Goal: Task Accomplishment & Management: Use online tool/utility

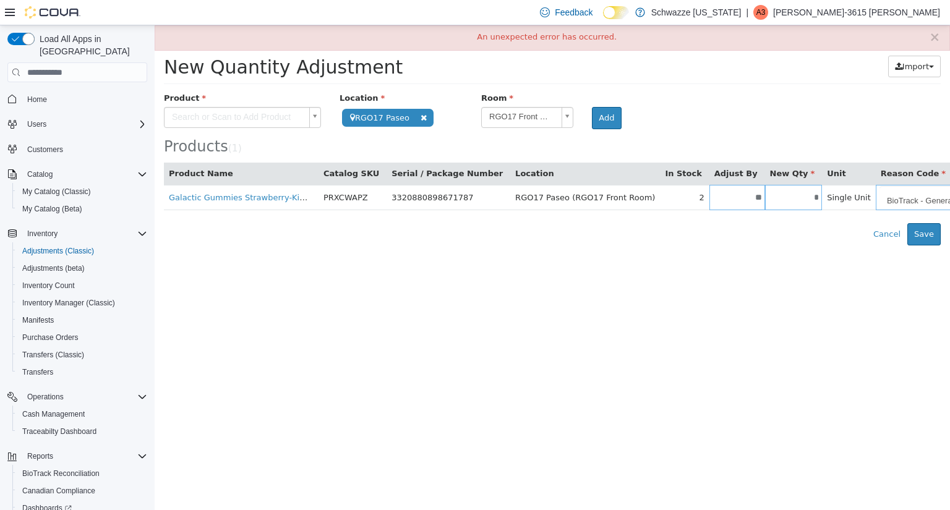
scroll to position [87, 0]
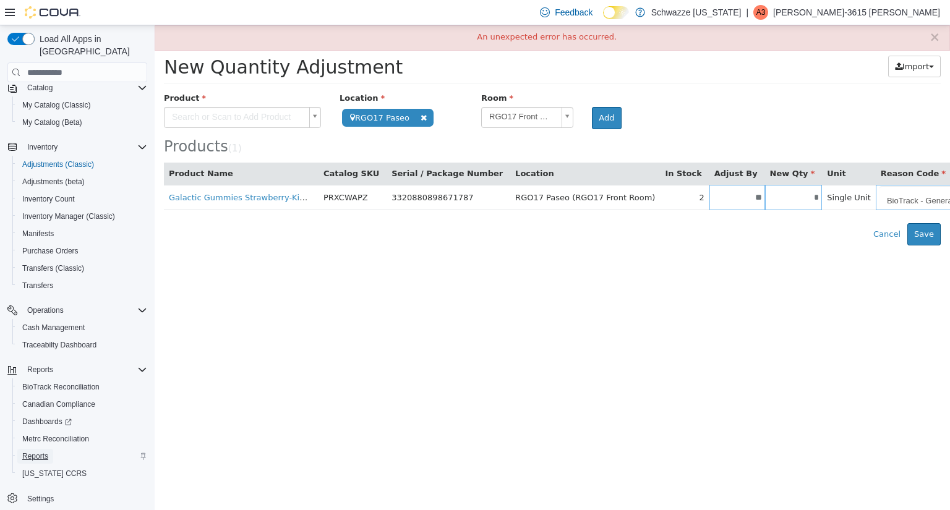
click at [22, 451] on span "Reports" at bounding box center [35, 456] width 26 height 10
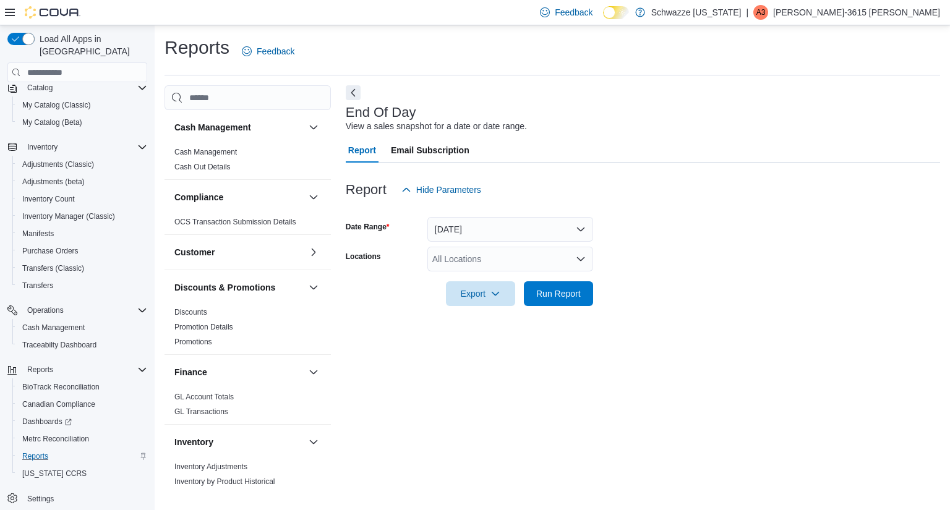
click at [529, 255] on div "All Locations" at bounding box center [510, 259] width 166 height 25
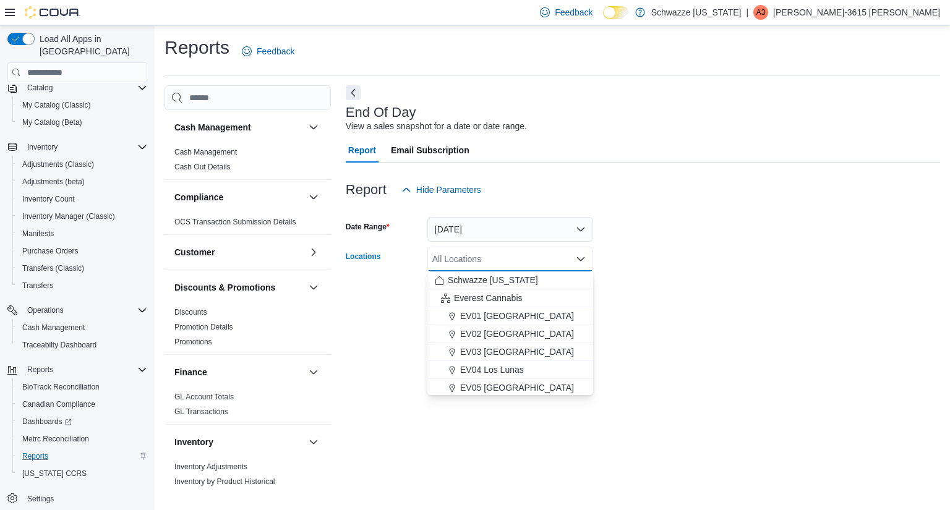
type input "*"
click at [514, 375] on span "RGO17 Paseo" at bounding box center [488, 370] width 56 height 12
click at [663, 294] on form "Date Range [DATE] Locations RGO17 Paseo Combo box. Selected. RGO17 Paseo. Press…" at bounding box center [643, 254] width 594 height 104
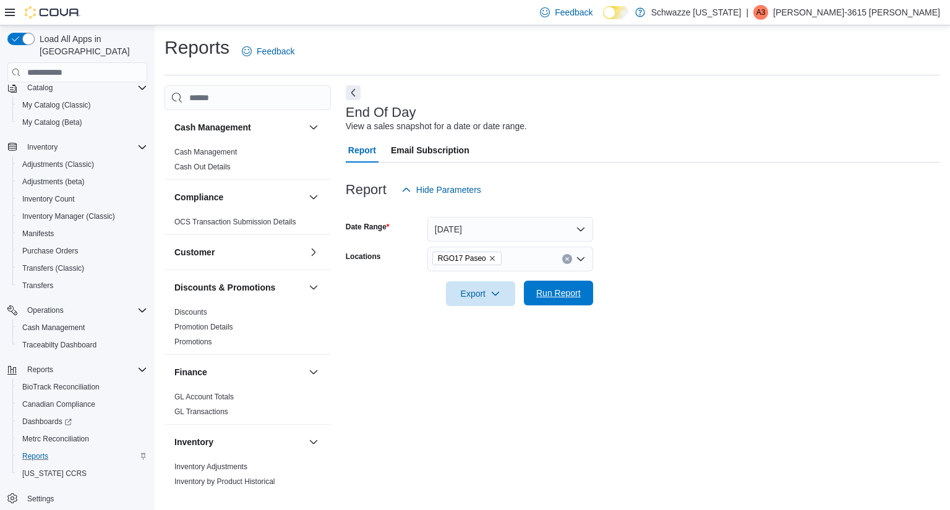
click at [577, 297] on span "Run Report" at bounding box center [558, 293] width 45 height 12
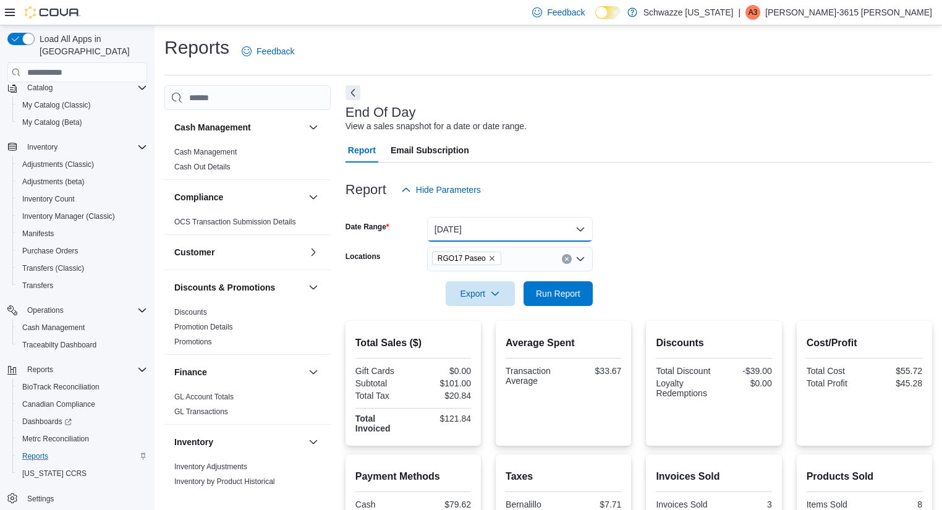
click at [506, 222] on button "[DATE]" at bounding box center [510, 229] width 166 height 25
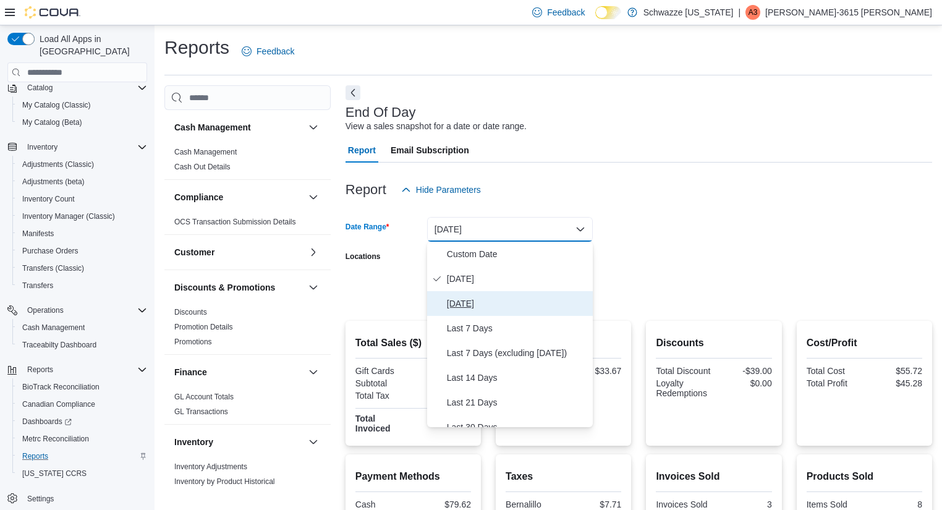
click at [496, 307] on span "[DATE]" at bounding box center [517, 303] width 141 height 15
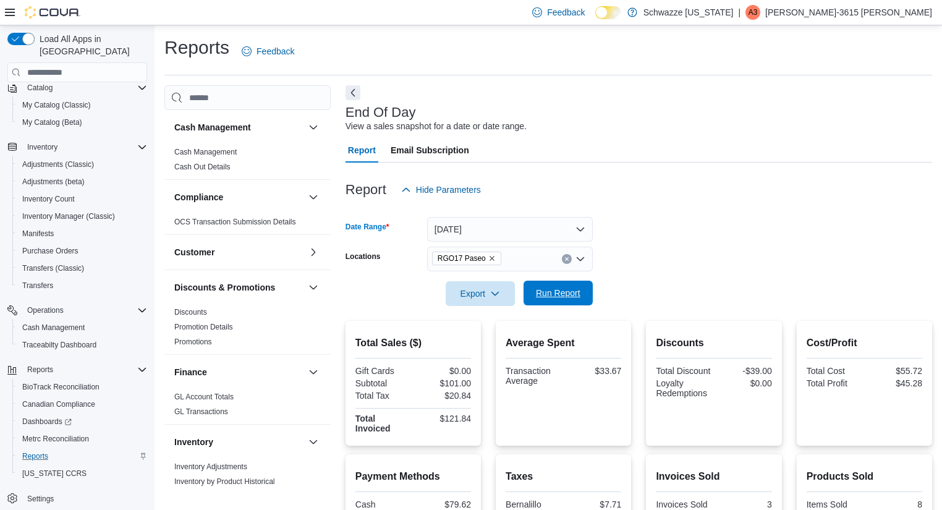
click at [549, 292] on span "Run Report" at bounding box center [558, 293] width 45 height 12
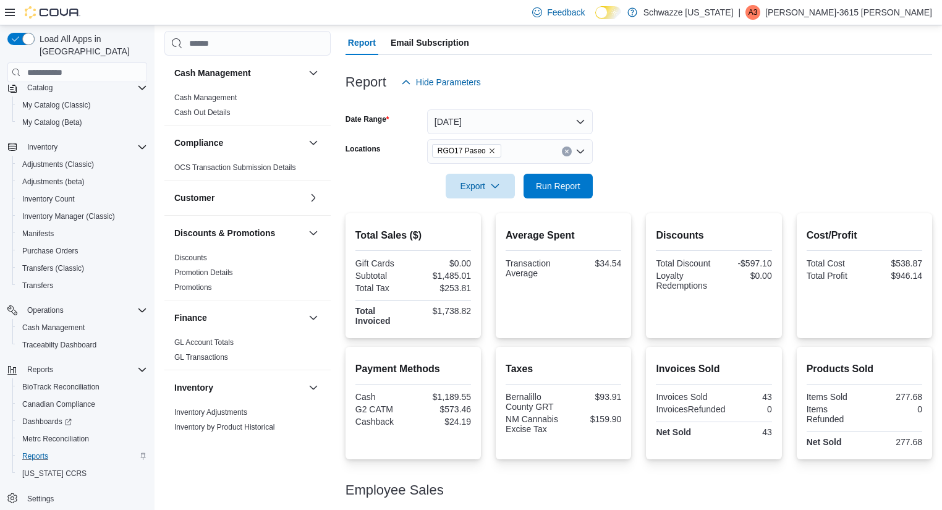
scroll to position [74, 0]
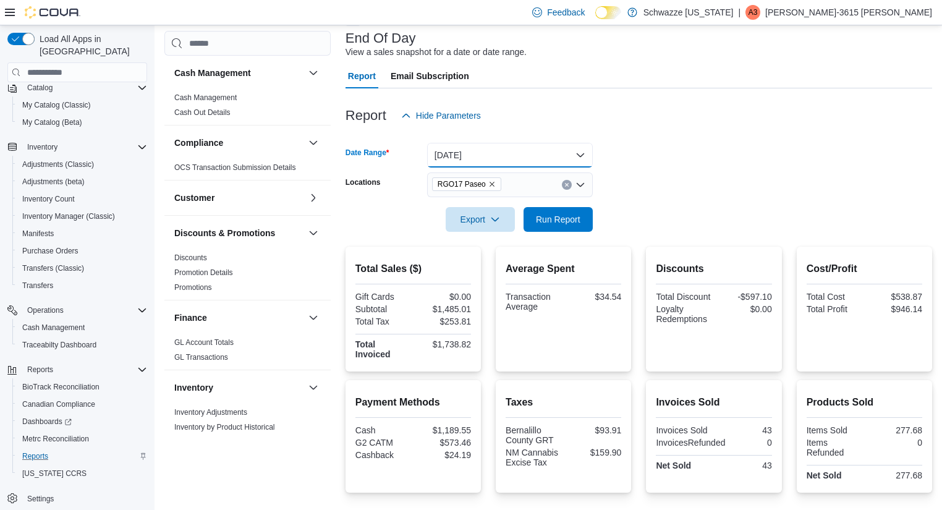
click at [539, 151] on button "[DATE]" at bounding box center [510, 155] width 166 height 25
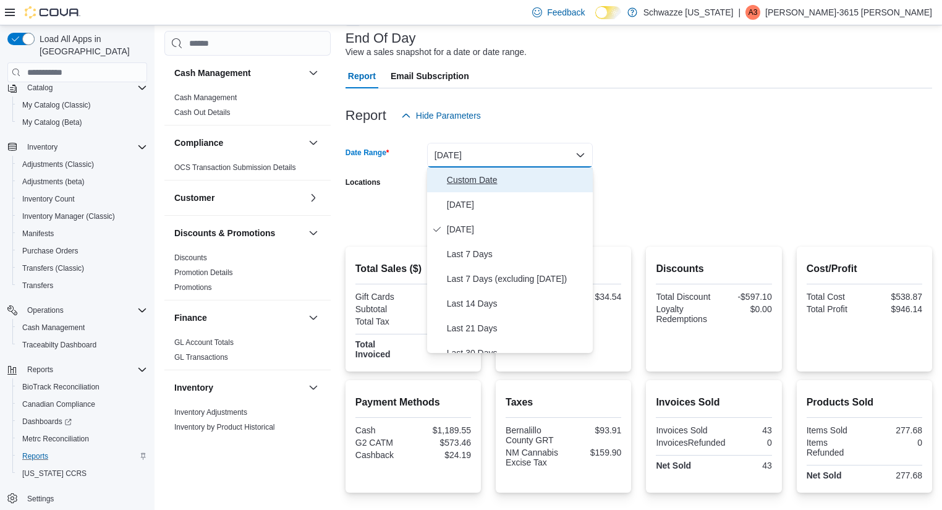
drag, startPoint x: 505, startPoint y: 185, endPoint x: 704, endPoint y: 210, distance: 200.5
click at [704, 210] on body "Feedback Dark Mode Schwazze [US_STATE] | A3 Adrianna-3615 [PERSON_NAME] Load Al…" at bounding box center [471, 373] width 942 height 895
click at [704, 210] on form "Date Range [DATE] Locations RGO17 Paseo Export Run Report" at bounding box center [639, 180] width 587 height 104
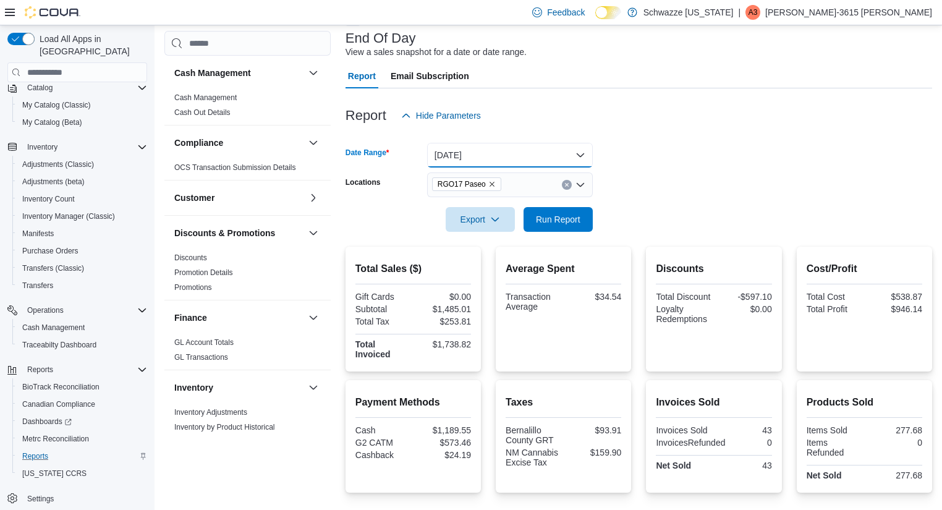
click at [549, 156] on button "[DATE]" at bounding box center [510, 155] width 166 height 25
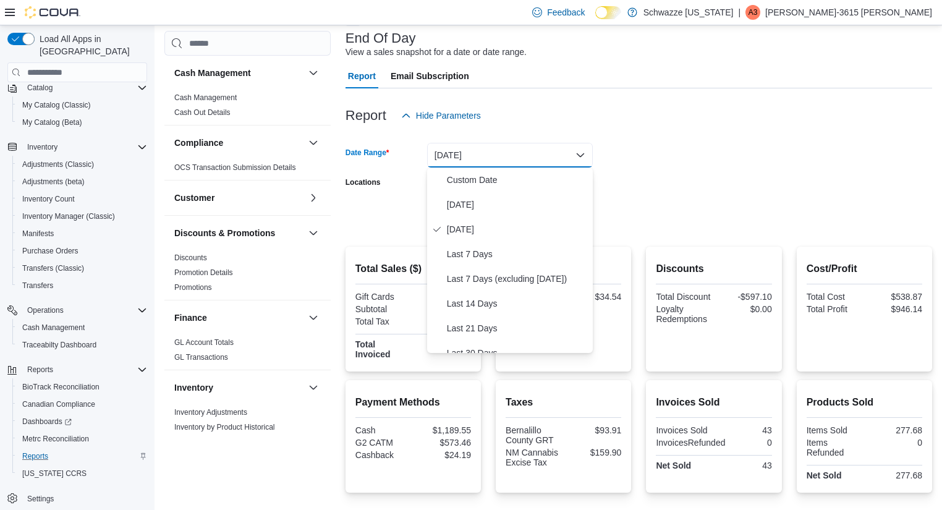
click at [625, 186] on form "Date Range [DATE] Locations RGO17 Paseo Export Run Report" at bounding box center [639, 180] width 587 height 104
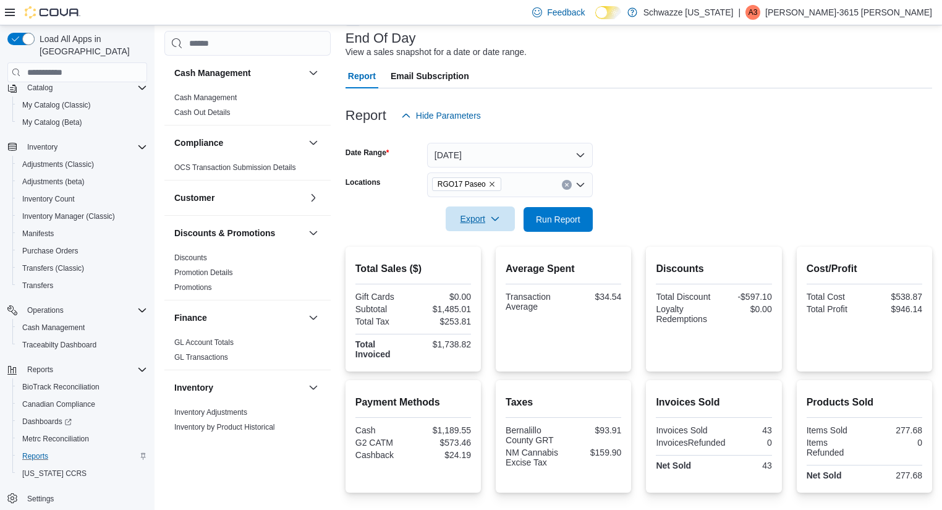
click at [480, 225] on span "Export" at bounding box center [480, 219] width 54 height 25
click at [479, 264] on button "Export to Pdf" at bounding box center [482, 269] width 70 height 25
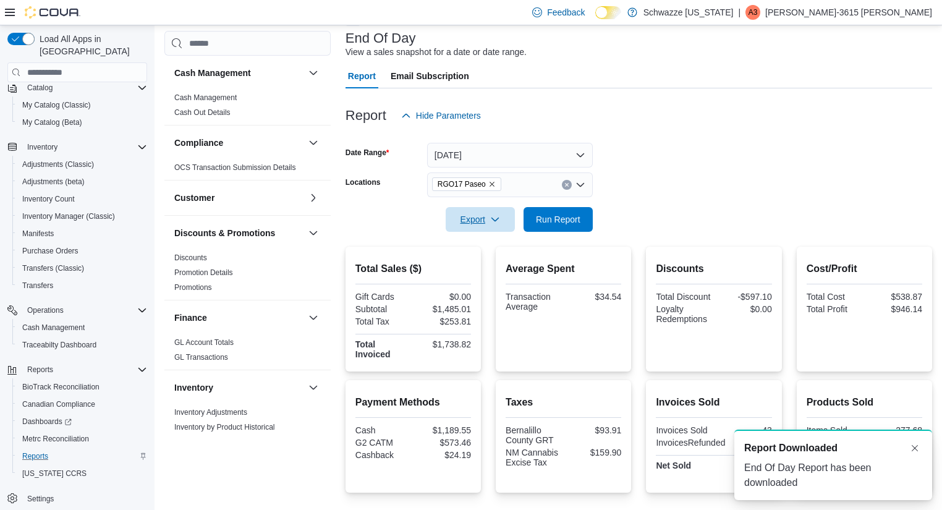
scroll to position [0, 0]
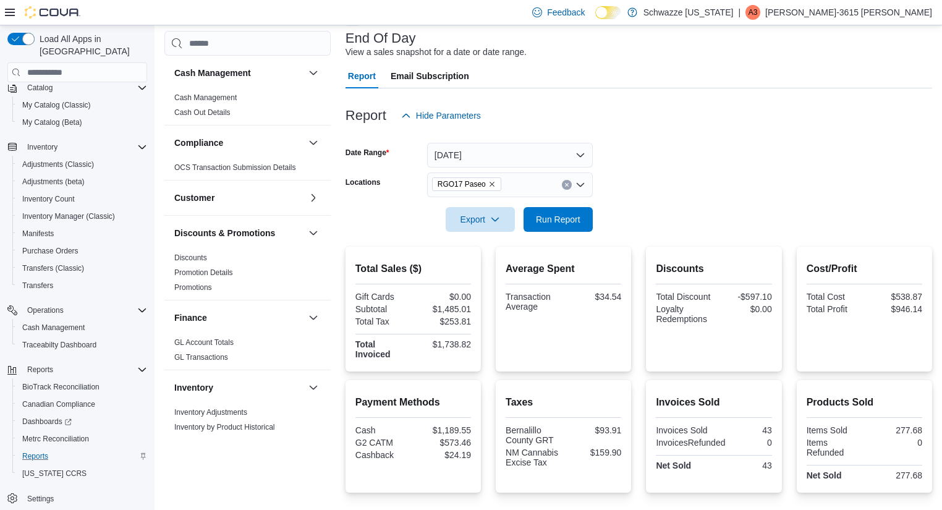
click at [691, 124] on div "Report Hide Parameters" at bounding box center [639, 115] width 587 height 25
click at [480, 151] on button "[DATE]" at bounding box center [510, 155] width 166 height 25
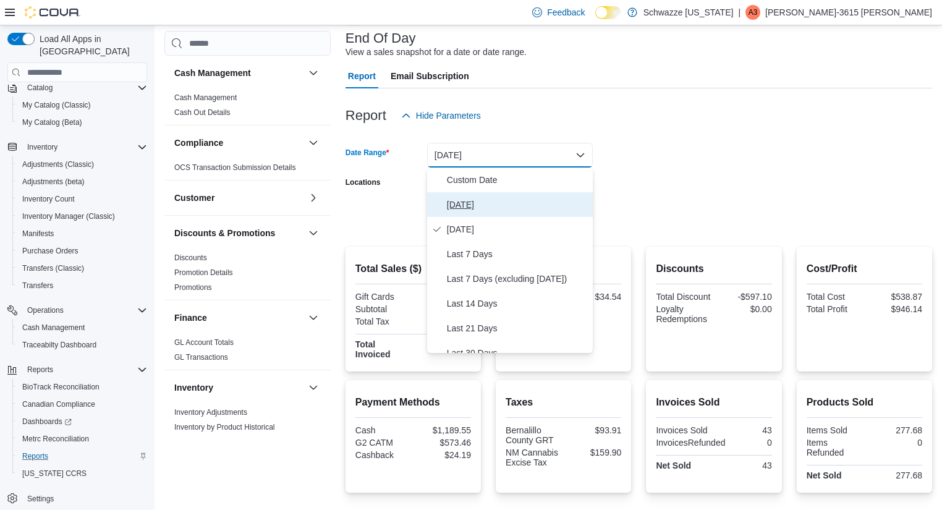
click at [466, 208] on span "[DATE]" at bounding box center [517, 204] width 141 height 15
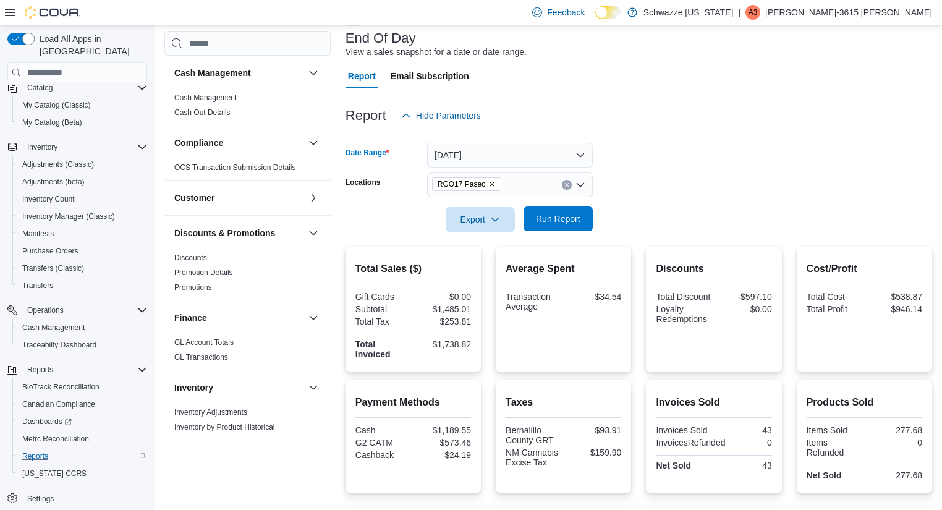
click at [577, 219] on span "Run Report" at bounding box center [558, 219] width 45 height 12
click at [96, 209] on span "Inventory Manager (Classic)" at bounding box center [68, 216] width 93 height 15
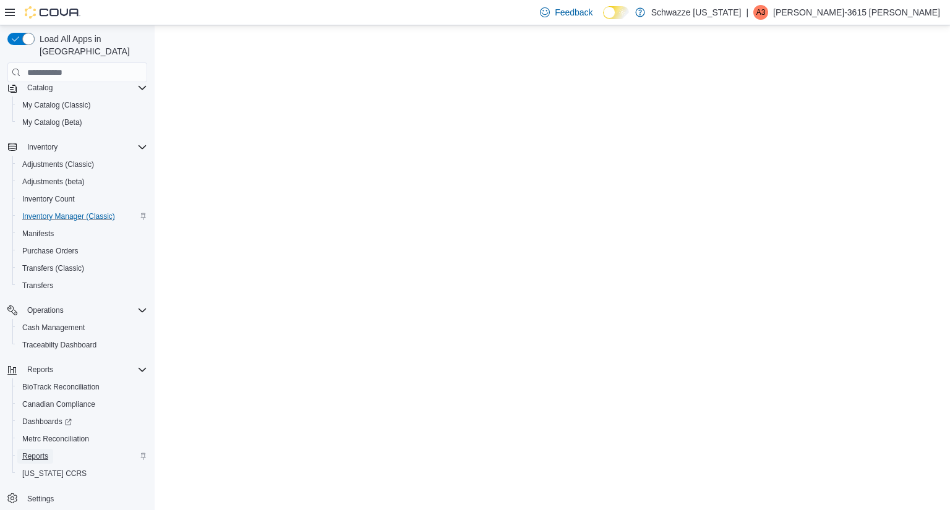
click at [37, 449] on span "Reports" at bounding box center [35, 456] width 26 height 15
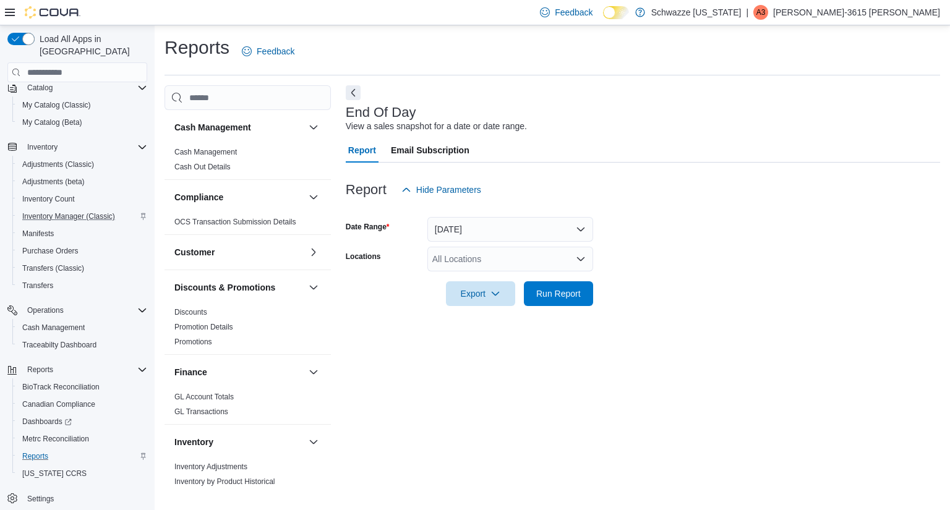
click at [477, 258] on div "All Locations" at bounding box center [510, 259] width 166 height 25
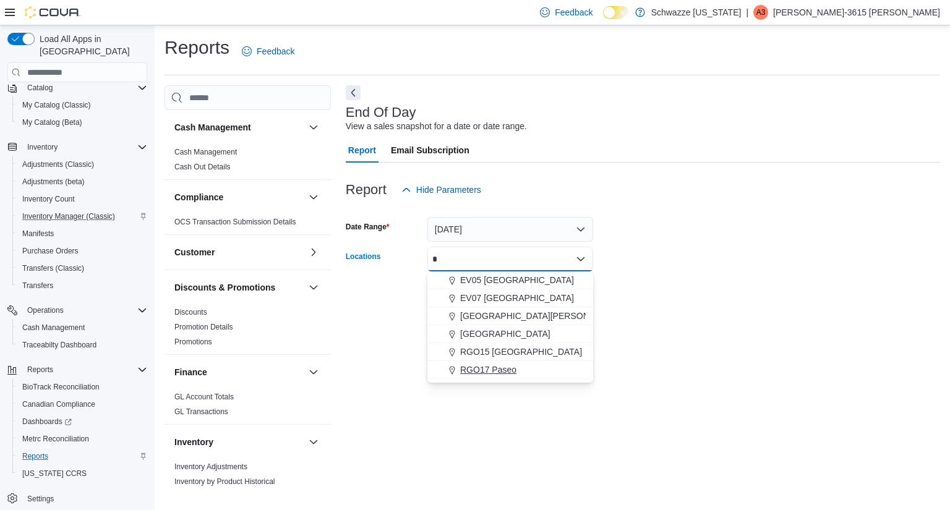
type input "*"
click at [509, 366] on span "RGO17 Paseo" at bounding box center [488, 370] width 56 height 12
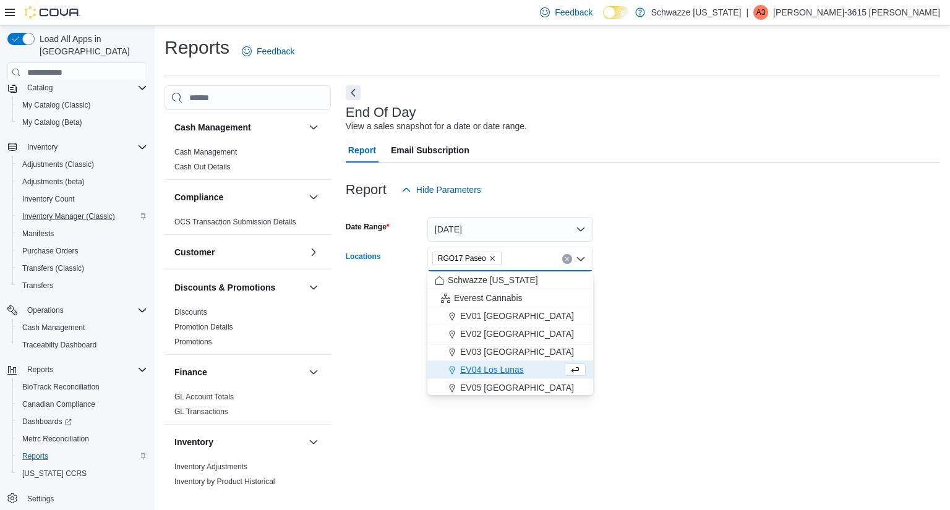
click at [678, 328] on div "End Of Day View a sales snapshot for a date or date range. Report Email Subscri…" at bounding box center [643, 288] width 594 height 407
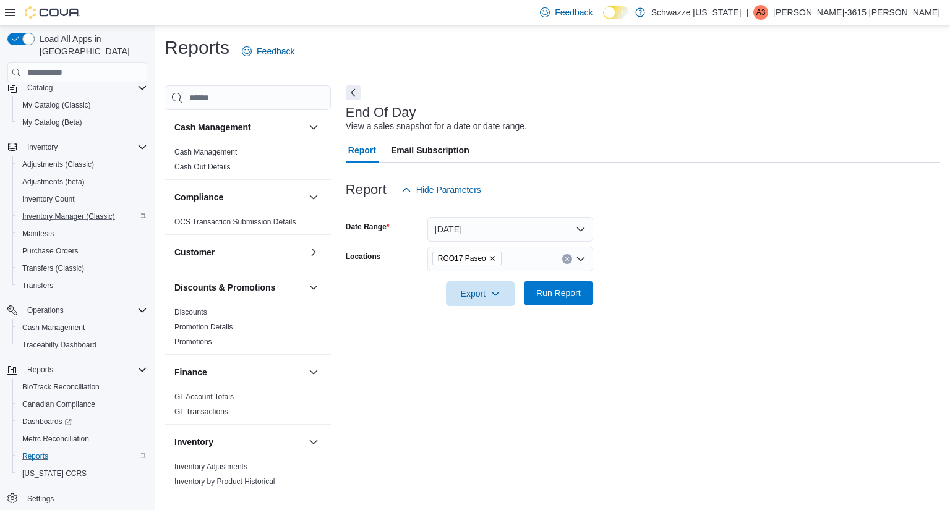
click at [557, 300] on span "Run Report" at bounding box center [558, 293] width 54 height 25
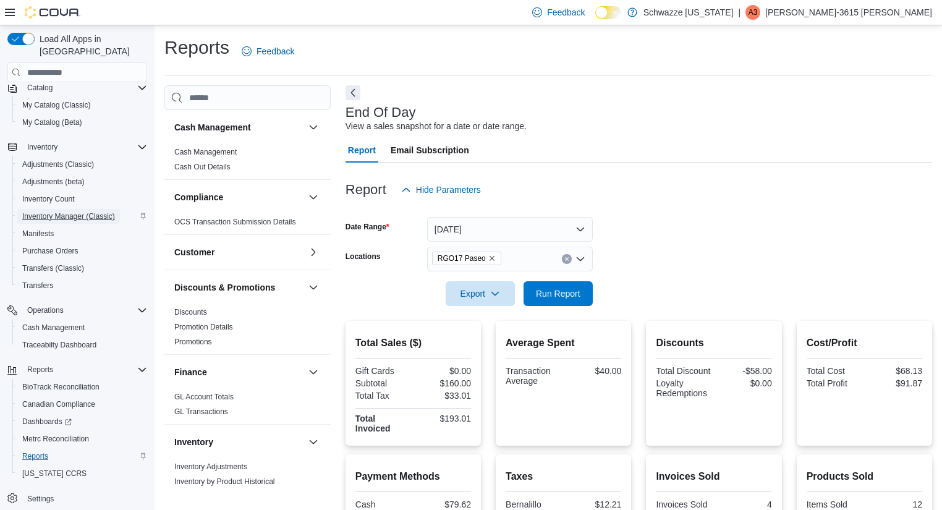
click at [83, 211] on span "Inventory Manager (Classic)" at bounding box center [68, 216] width 93 height 10
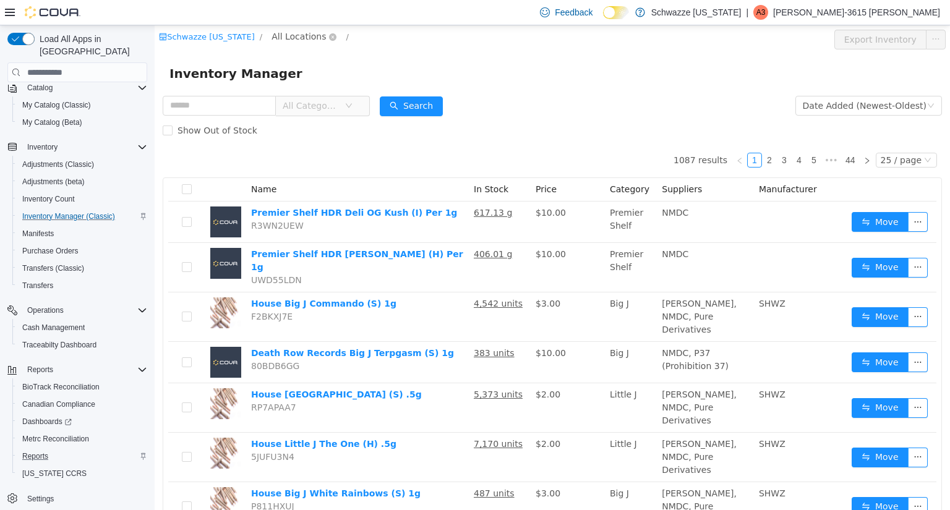
click at [298, 38] on span "All Locations" at bounding box center [298, 37] width 54 height 14
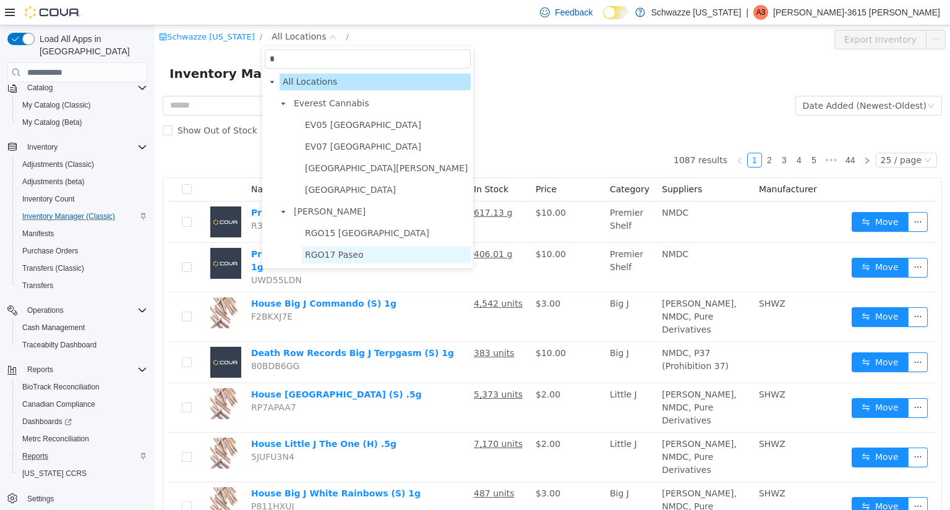
type input "*"
click at [339, 252] on span "RGO17 Paseo" at bounding box center [334, 255] width 59 height 10
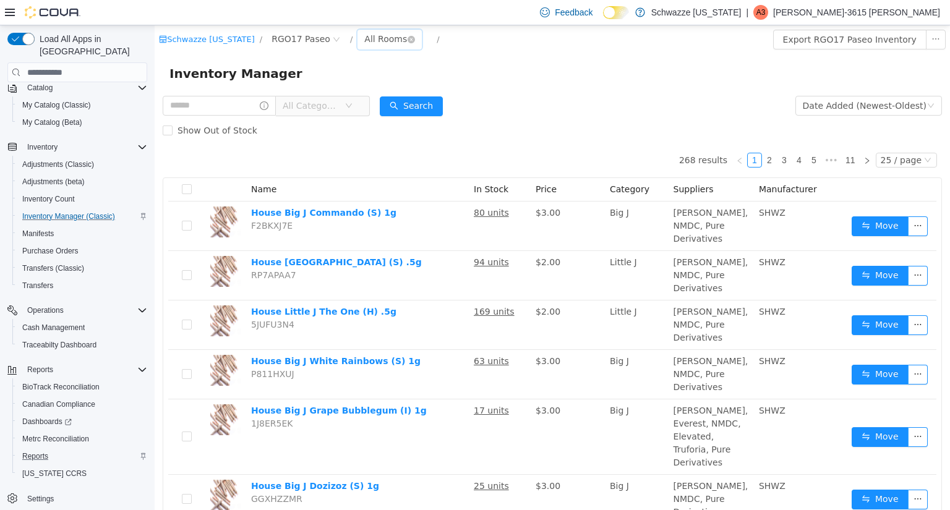
click at [359, 48] on div "All Rooms" at bounding box center [389, 40] width 64 height 20
click at [378, 107] on li "RGO17 Back Room" at bounding box center [383, 104] width 74 height 20
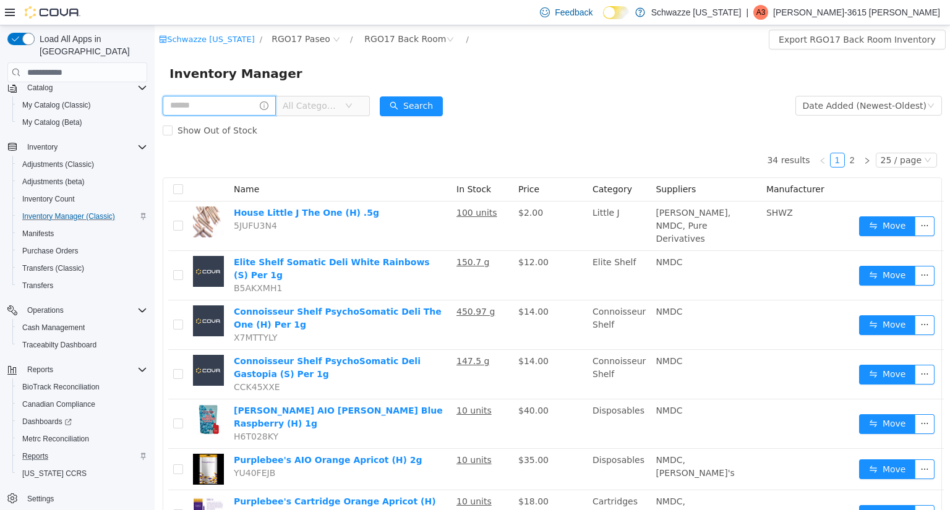
click at [189, 103] on input "text" at bounding box center [219, 106] width 113 height 20
type input "****"
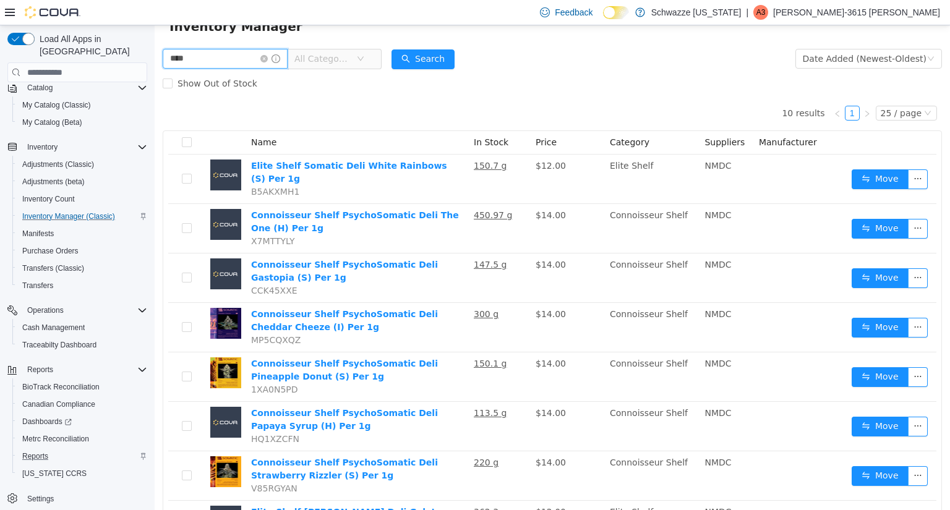
scroll to position [63, 0]
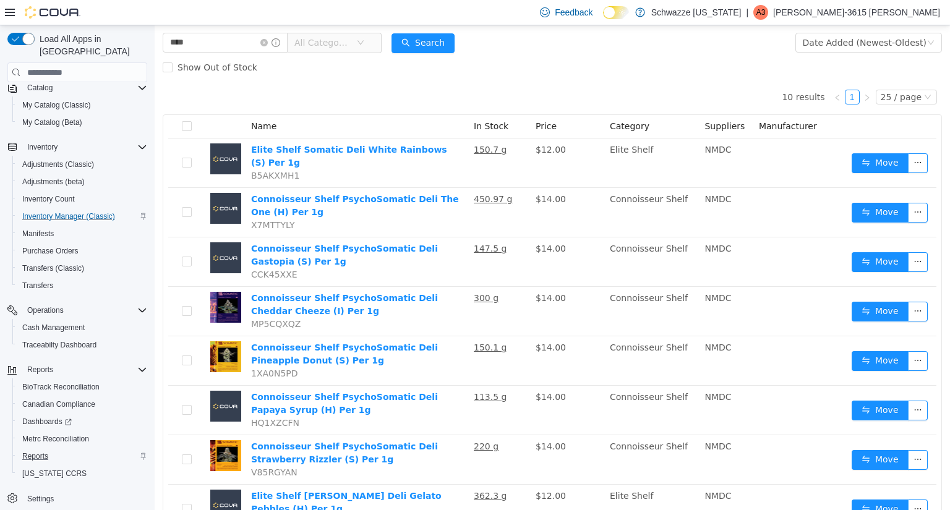
drag, startPoint x: 594, startPoint y: 58, endPoint x: 679, endPoint y: 28, distance: 89.8
click at [594, 58] on div "Show Out of Stock" at bounding box center [552, 67] width 779 height 25
click at [551, 26] on div "Inventory Manager" at bounding box center [552, 11] width 795 height 40
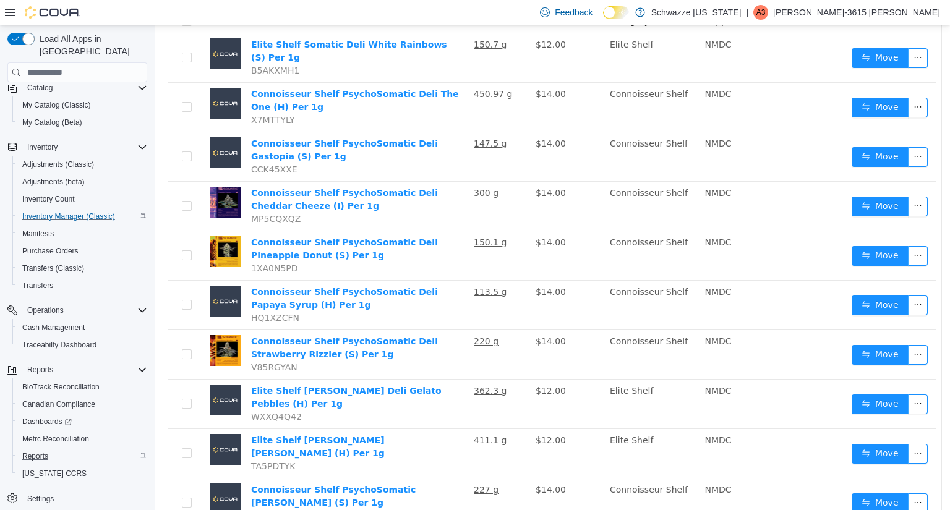
scroll to position [0, 0]
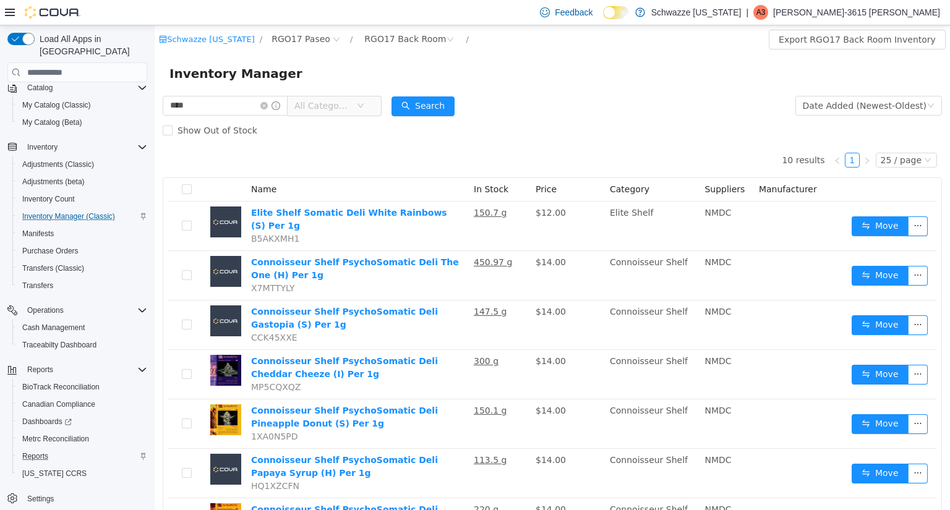
click at [564, 122] on div "Show Out of Stock" at bounding box center [552, 130] width 779 height 25
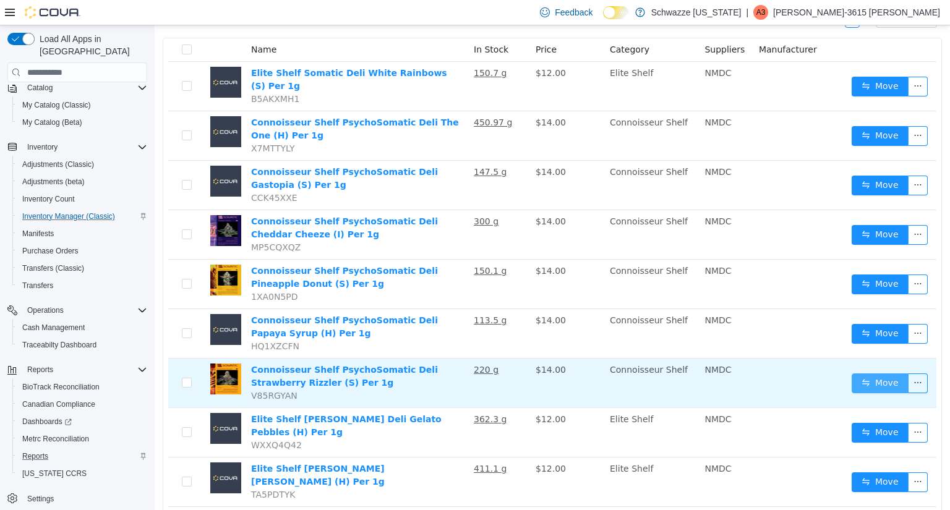
click at [867, 375] on button "Move" at bounding box center [879, 383] width 57 height 20
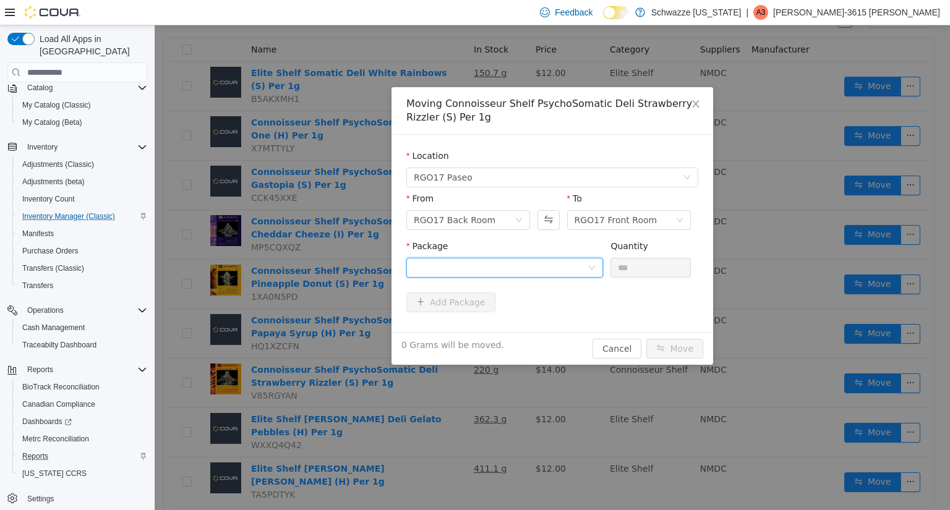
click at [576, 277] on div at bounding box center [504, 268] width 197 height 20
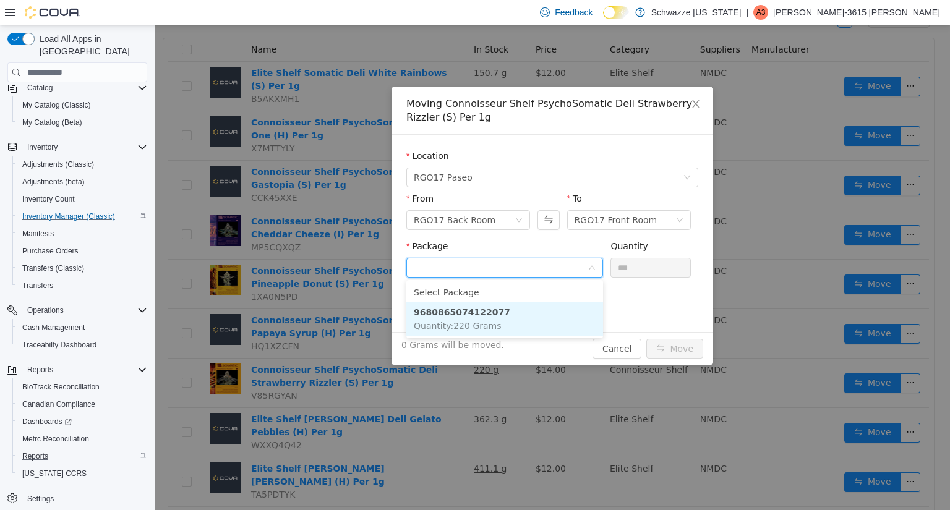
click at [523, 316] on li "9680865074122077 Quantity : 220 Grams" at bounding box center [504, 318] width 197 height 33
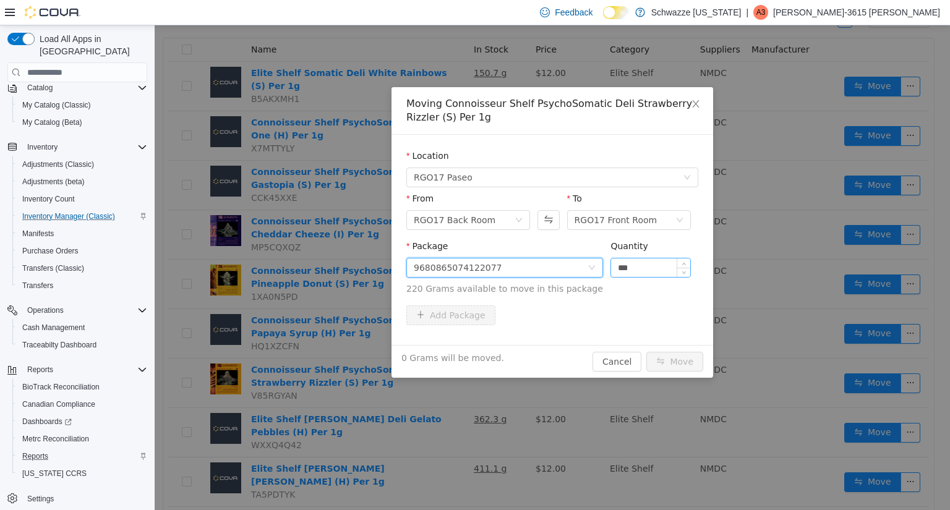
click at [636, 263] on input "***" at bounding box center [650, 267] width 79 height 19
type input "*"
type input "*****"
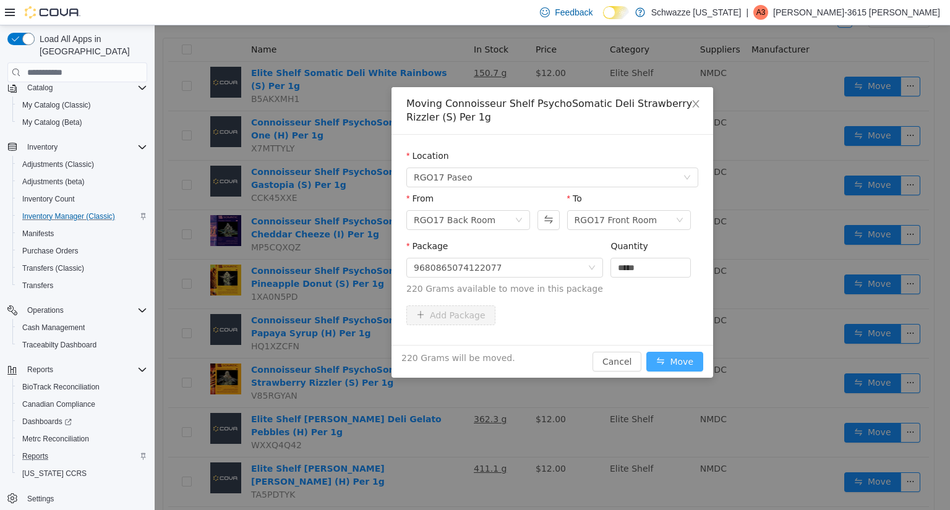
click at [683, 362] on button "Move" at bounding box center [674, 362] width 57 height 20
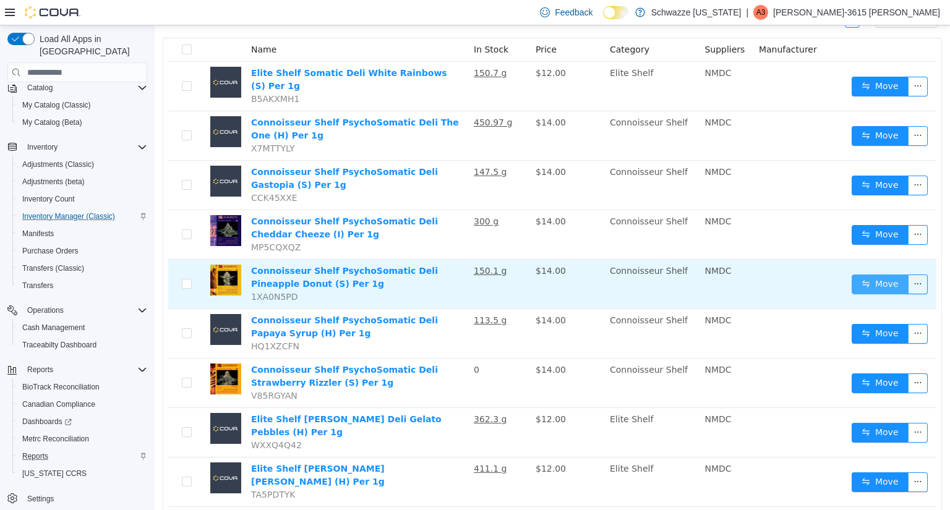
click at [873, 275] on button "Move" at bounding box center [879, 285] width 57 height 20
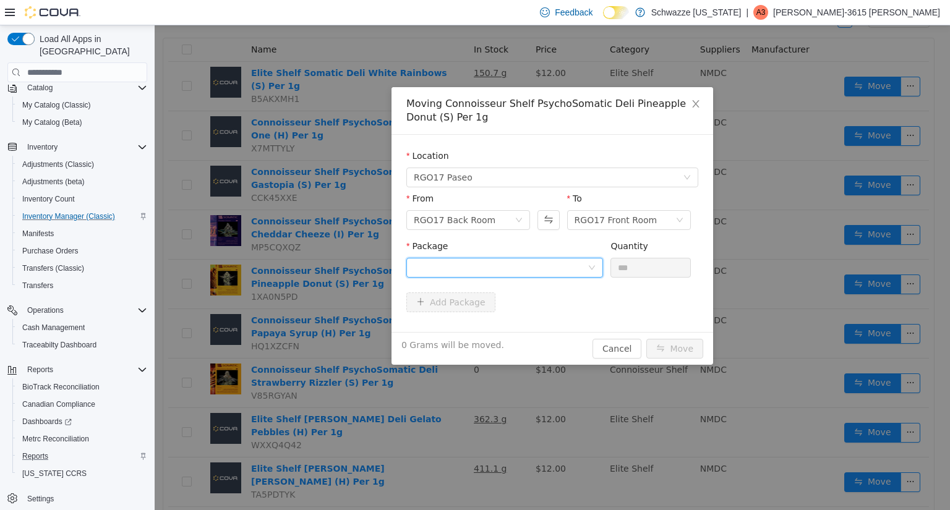
click at [495, 258] on div at bounding box center [501, 267] width 174 height 19
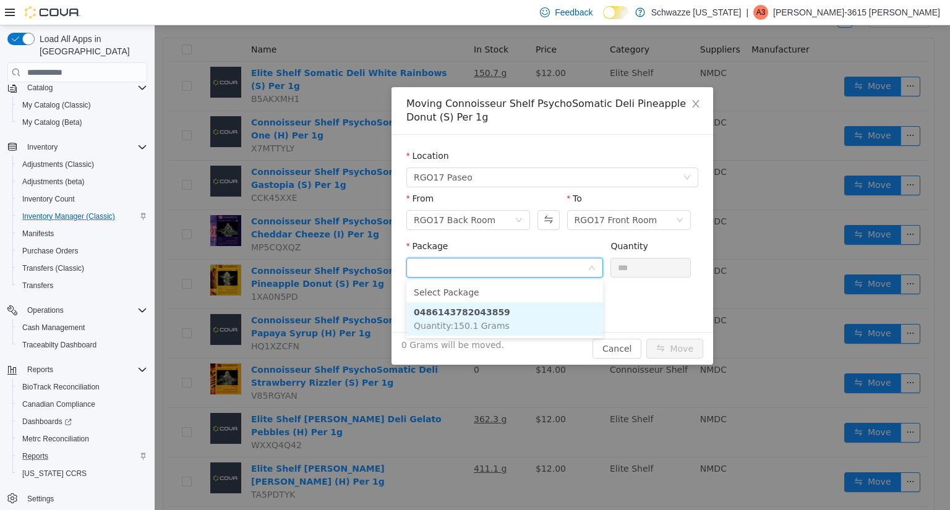
drag, startPoint x: 500, startPoint y: 300, endPoint x: 492, endPoint y: 319, distance: 20.6
click at [492, 319] on ul "Select Package 0486143782043859 Quantity : 150.1 Grams" at bounding box center [504, 309] width 197 height 58
click at [492, 321] on span "Quantity : 150.1 Grams" at bounding box center [462, 326] width 96 height 10
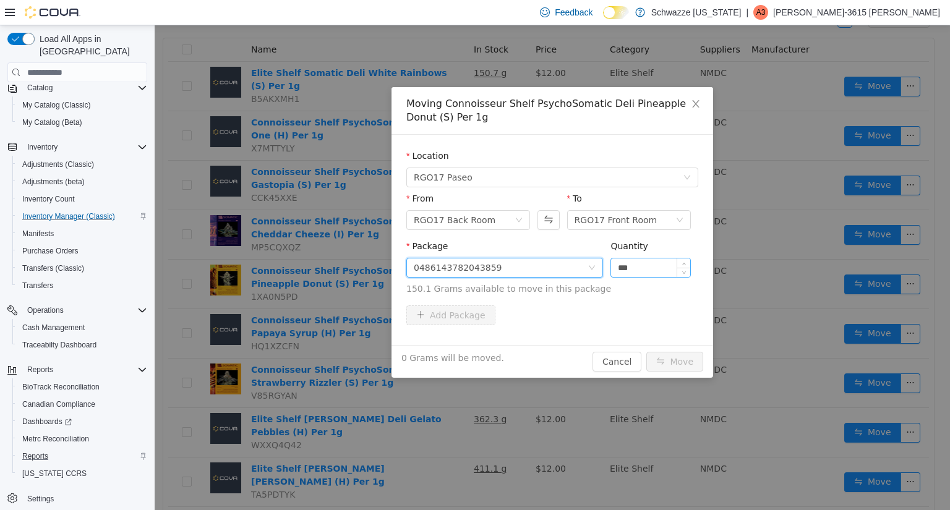
click at [660, 266] on input "***" at bounding box center [650, 267] width 79 height 19
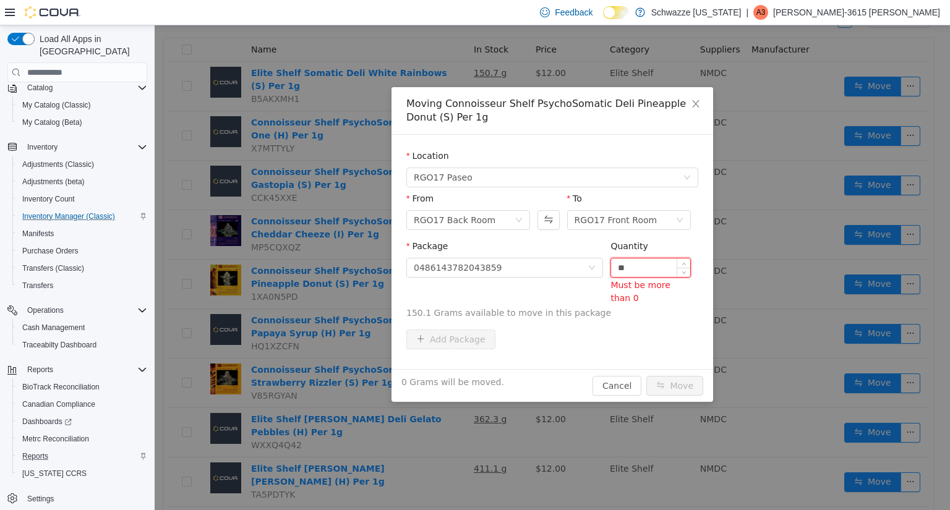
type input "*"
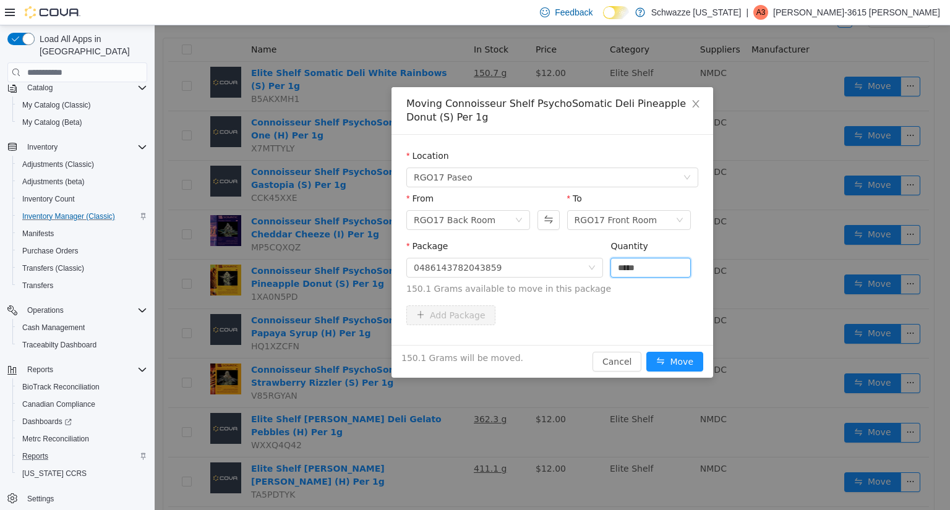
type input "*****"
click at [675, 373] on div "150.1 Grams will be moved. Cancel Move" at bounding box center [552, 361] width 322 height 33
click at [686, 361] on button "Move" at bounding box center [674, 362] width 57 height 20
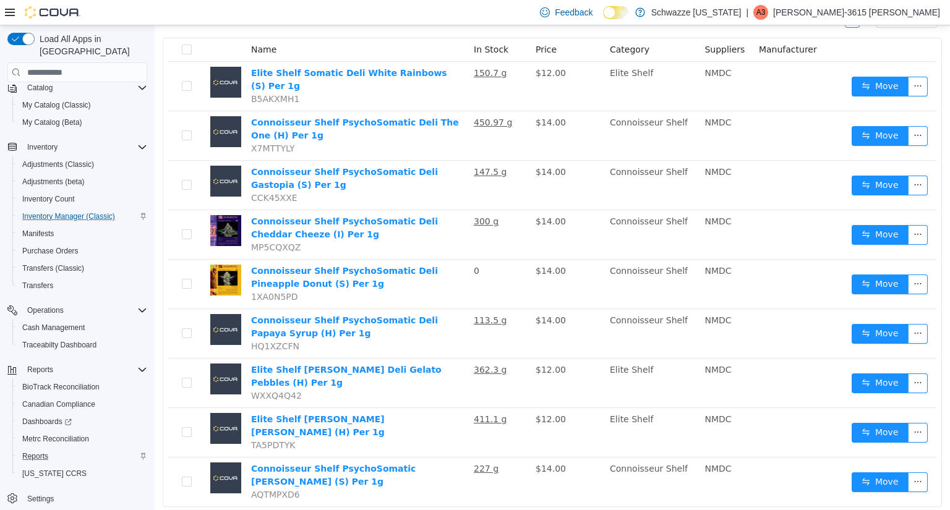
scroll to position [0, 0]
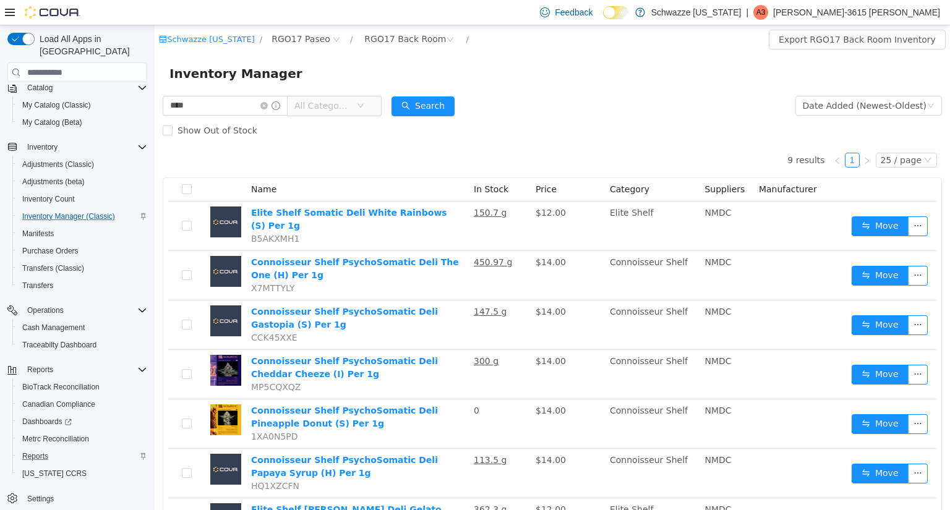
click at [586, 169] on div "9 results 1 25 / page Name In Stock Price Category Suppliers Manufacturer Elite…" at bounding box center [552, 395] width 779 height 504
click at [33, 451] on span "Reports" at bounding box center [35, 456] width 26 height 10
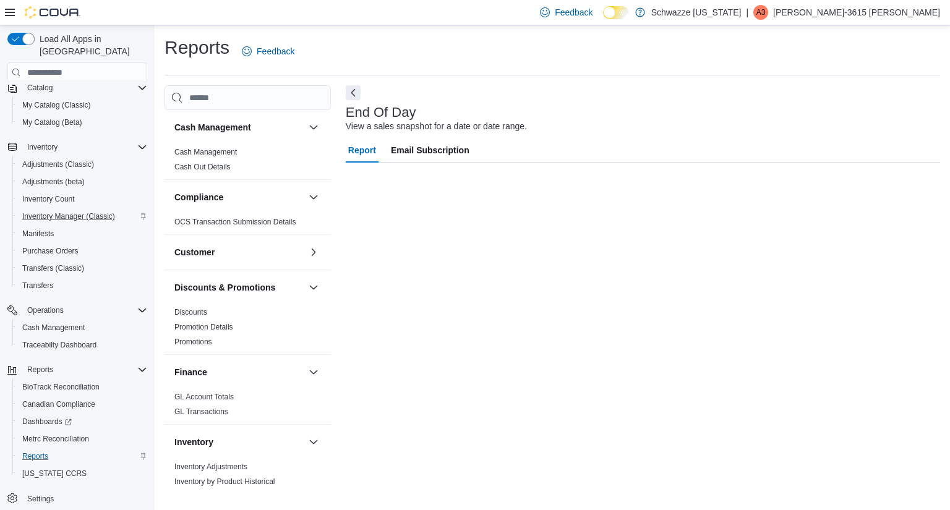
scroll to position [56, 0]
